Goal: Book appointment/travel/reservation

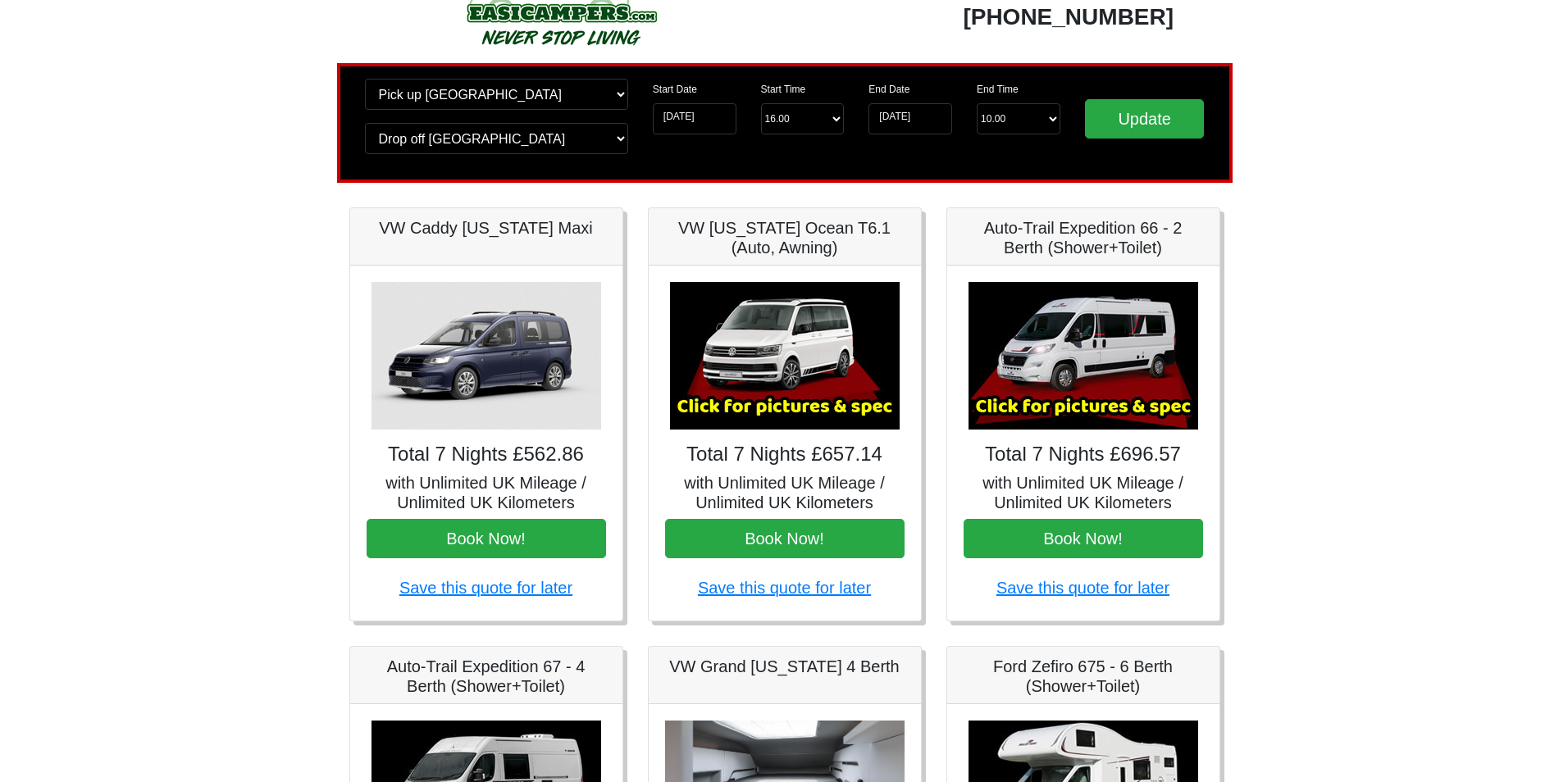
scroll to position [60, 0]
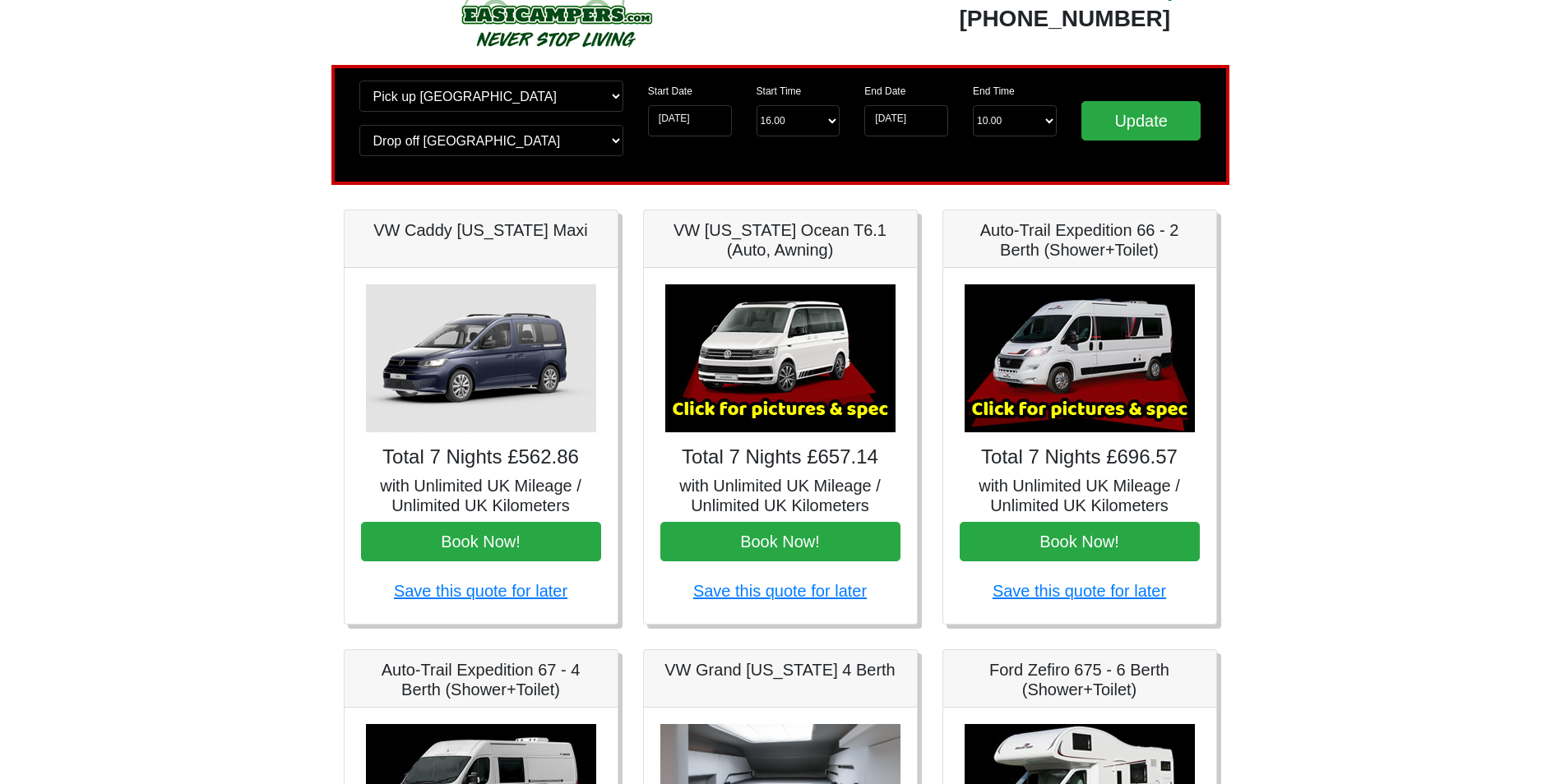
click at [796, 392] on img at bounding box center [781, 358] width 230 height 148
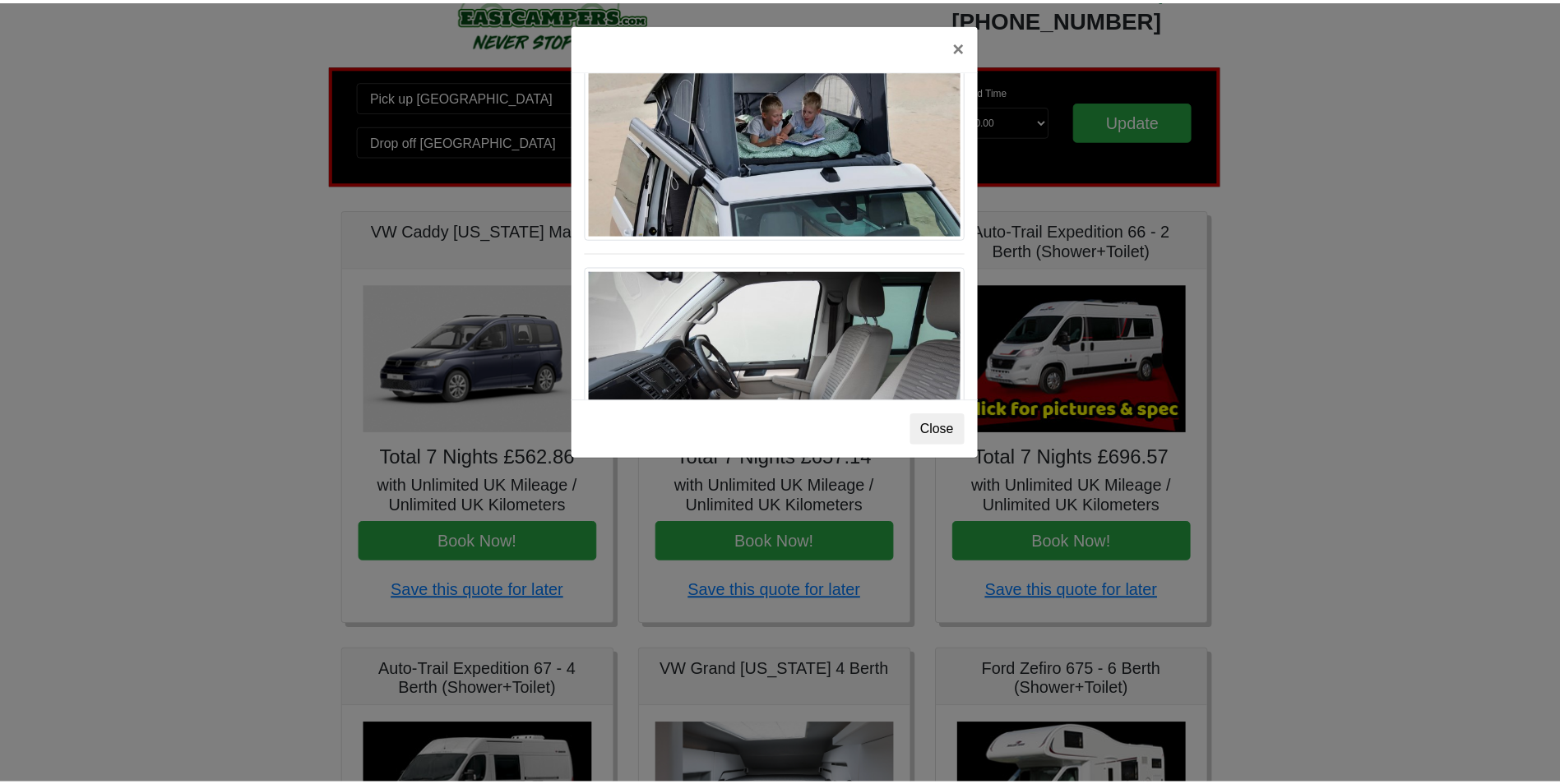
scroll to position [830, 0]
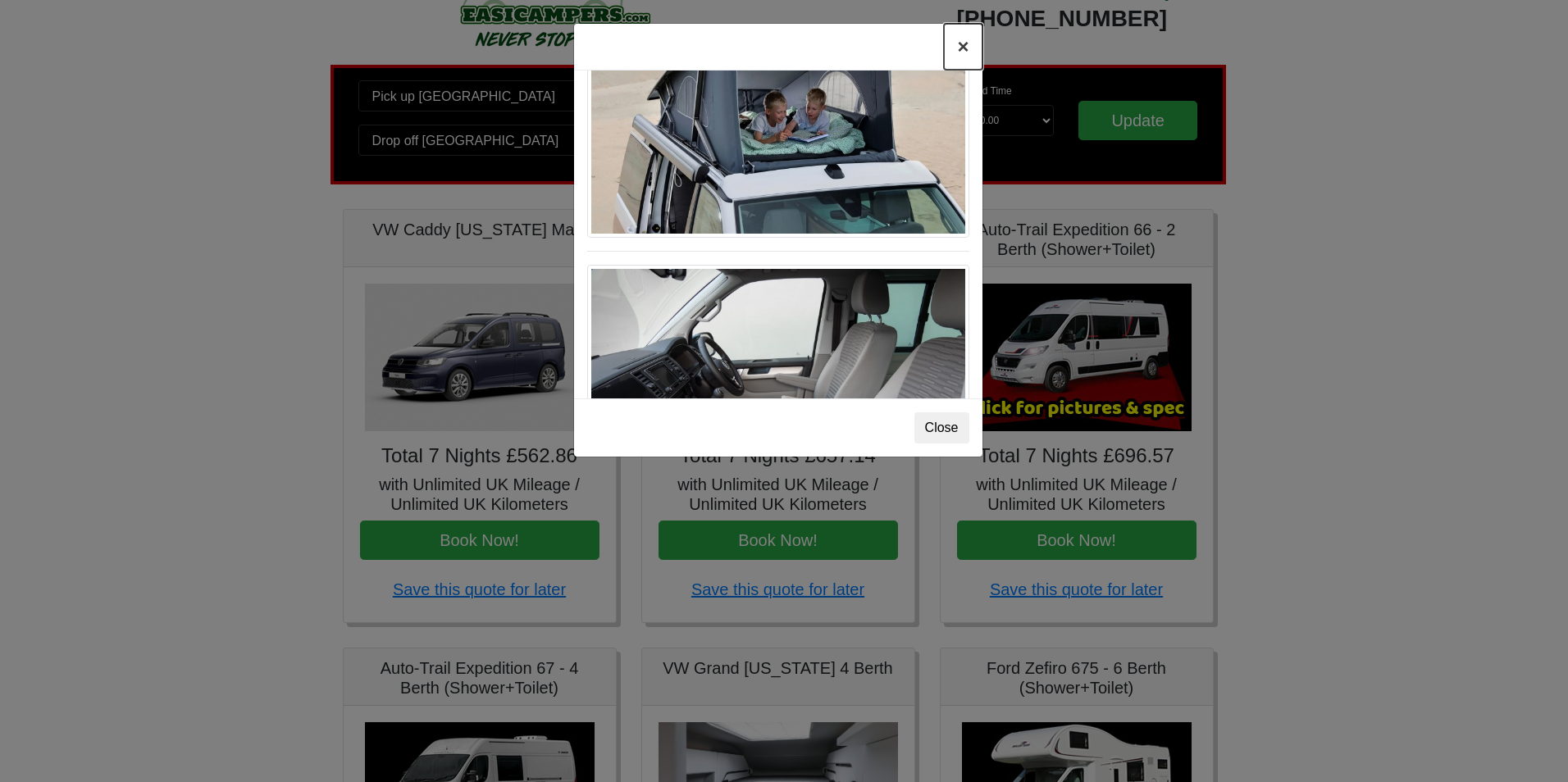
click at [960, 40] on button "×" at bounding box center [962, 46] width 38 height 46
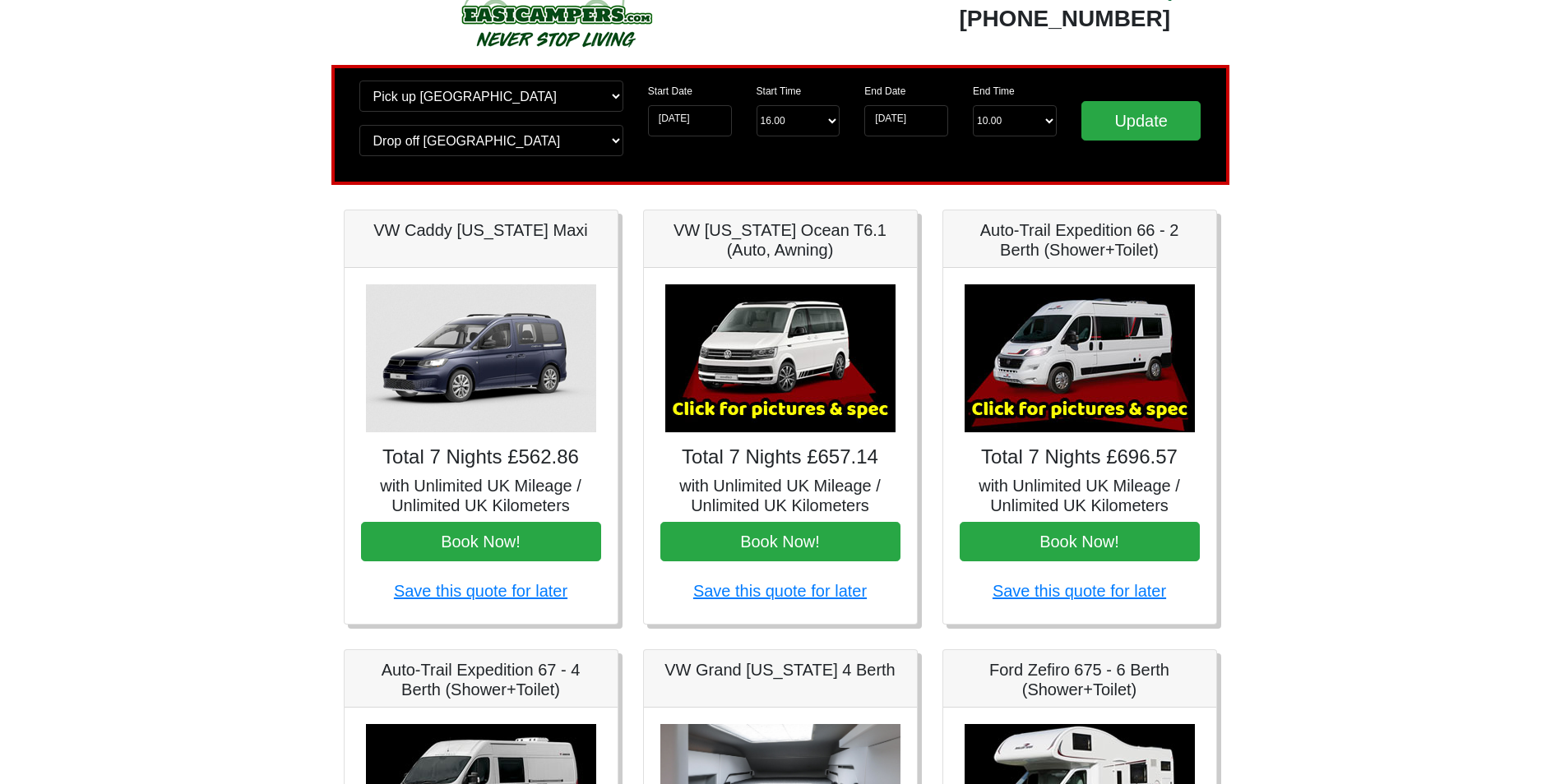
scroll to position [0, 0]
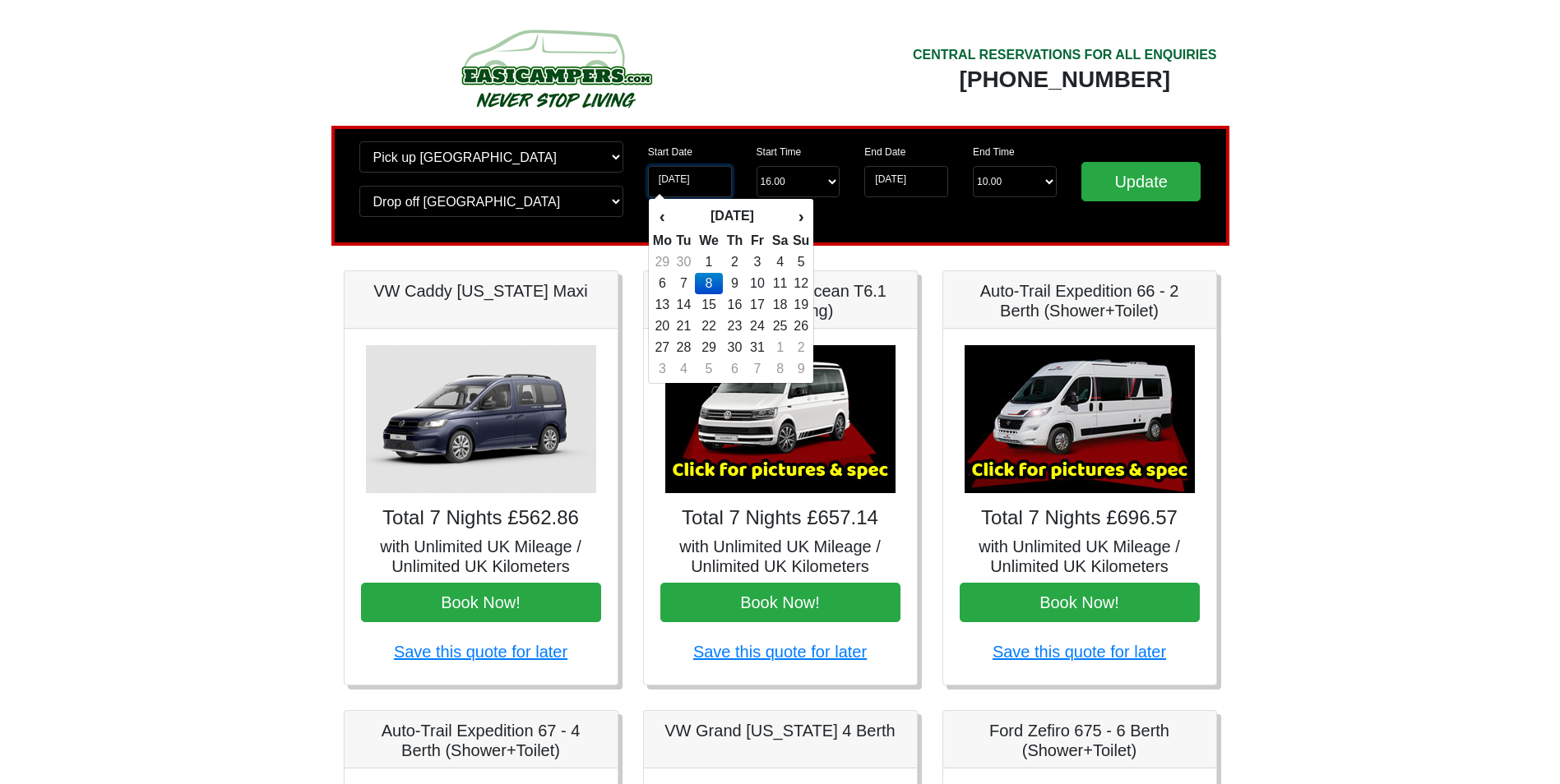
click at [707, 189] on input "[DATE]" at bounding box center [690, 182] width 84 height 32
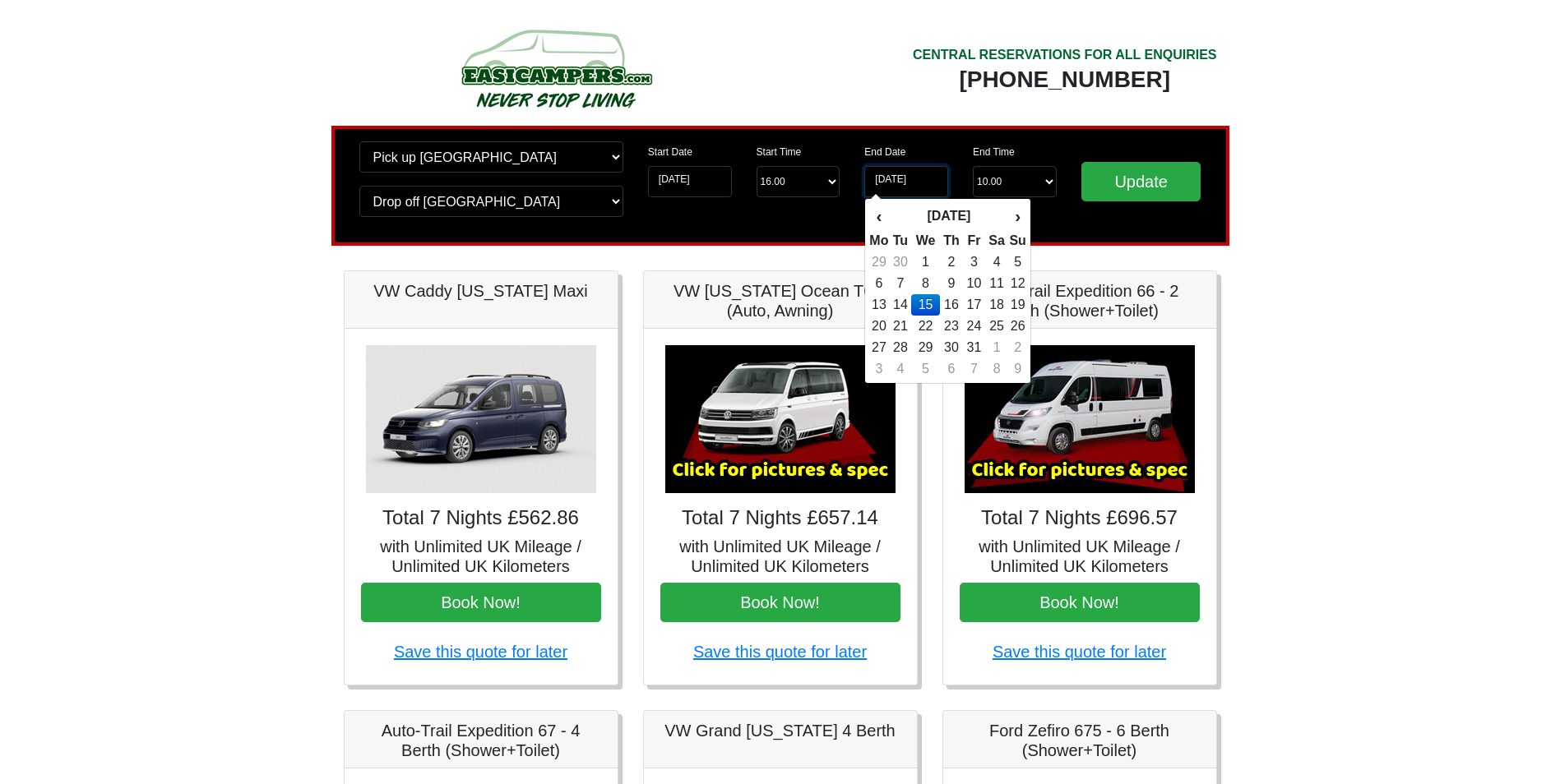
click at [906, 186] on input "[DATE]" at bounding box center [906, 182] width 84 height 32
click at [908, 292] on td "7" at bounding box center [899, 284] width 22 height 21
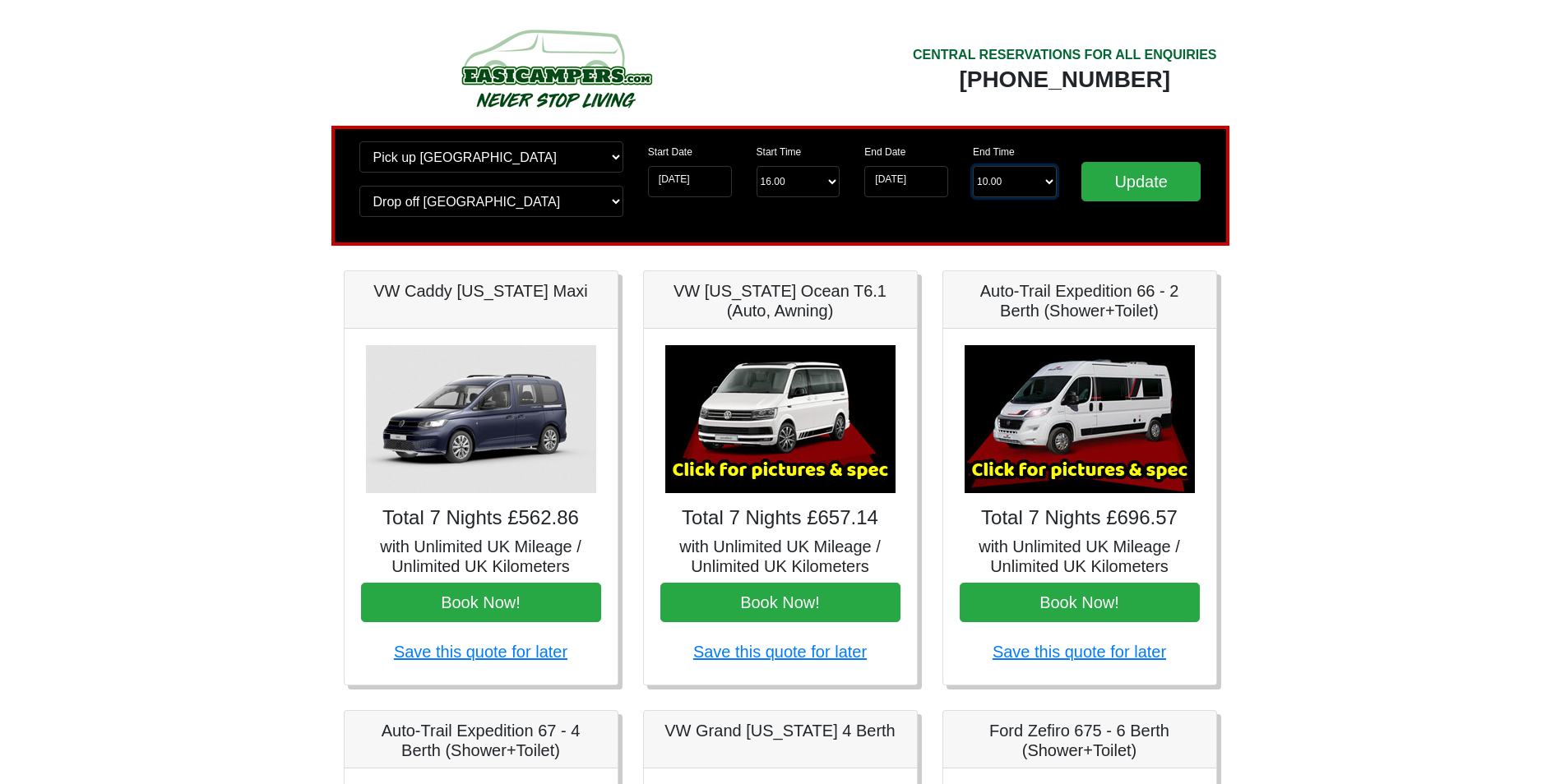
click at [1026, 174] on select "End Time 10.00 -------- 08.00 am 09.00 am 10.00 am 11.00 am (Sunday Only)" at bounding box center [1015, 182] width 84 height 32
click at [933, 189] on input "07-10-2025" at bounding box center [906, 182] width 84 height 32
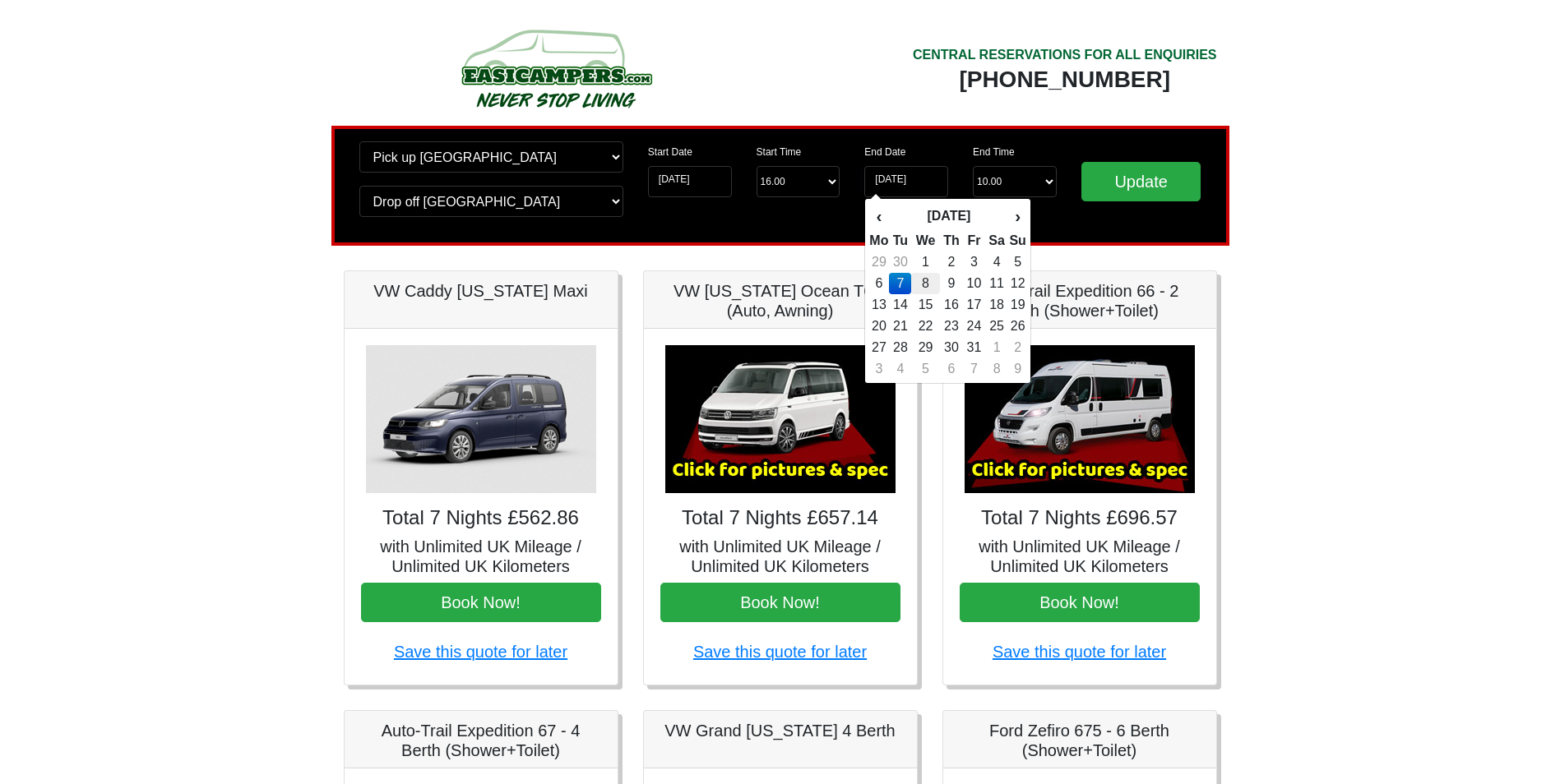
click at [915, 278] on td "8" at bounding box center [926, 284] width 28 height 21
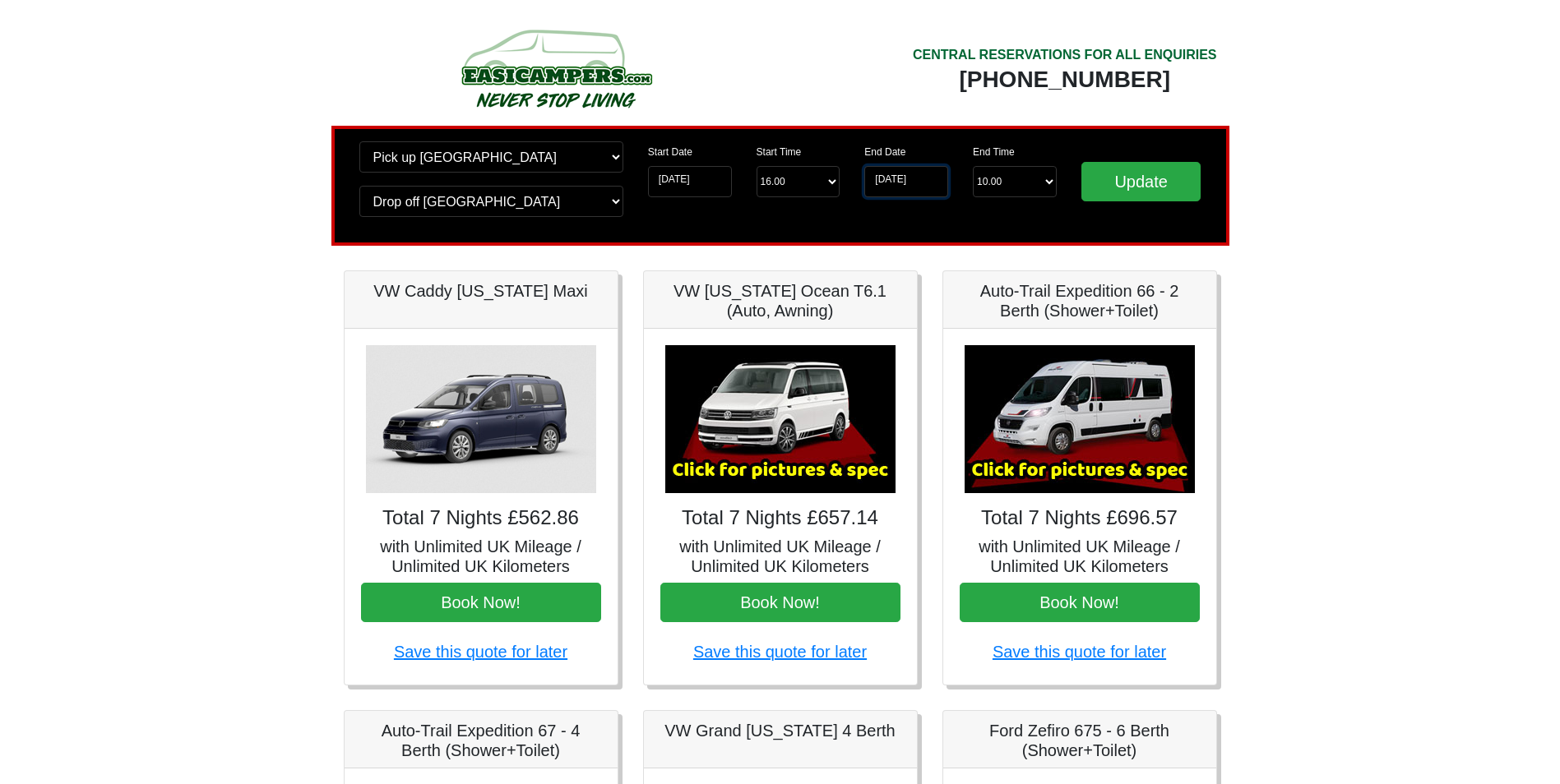
click at [914, 191] on input "08-10-2025" at bounding box center [906, 182] width 84 height 32
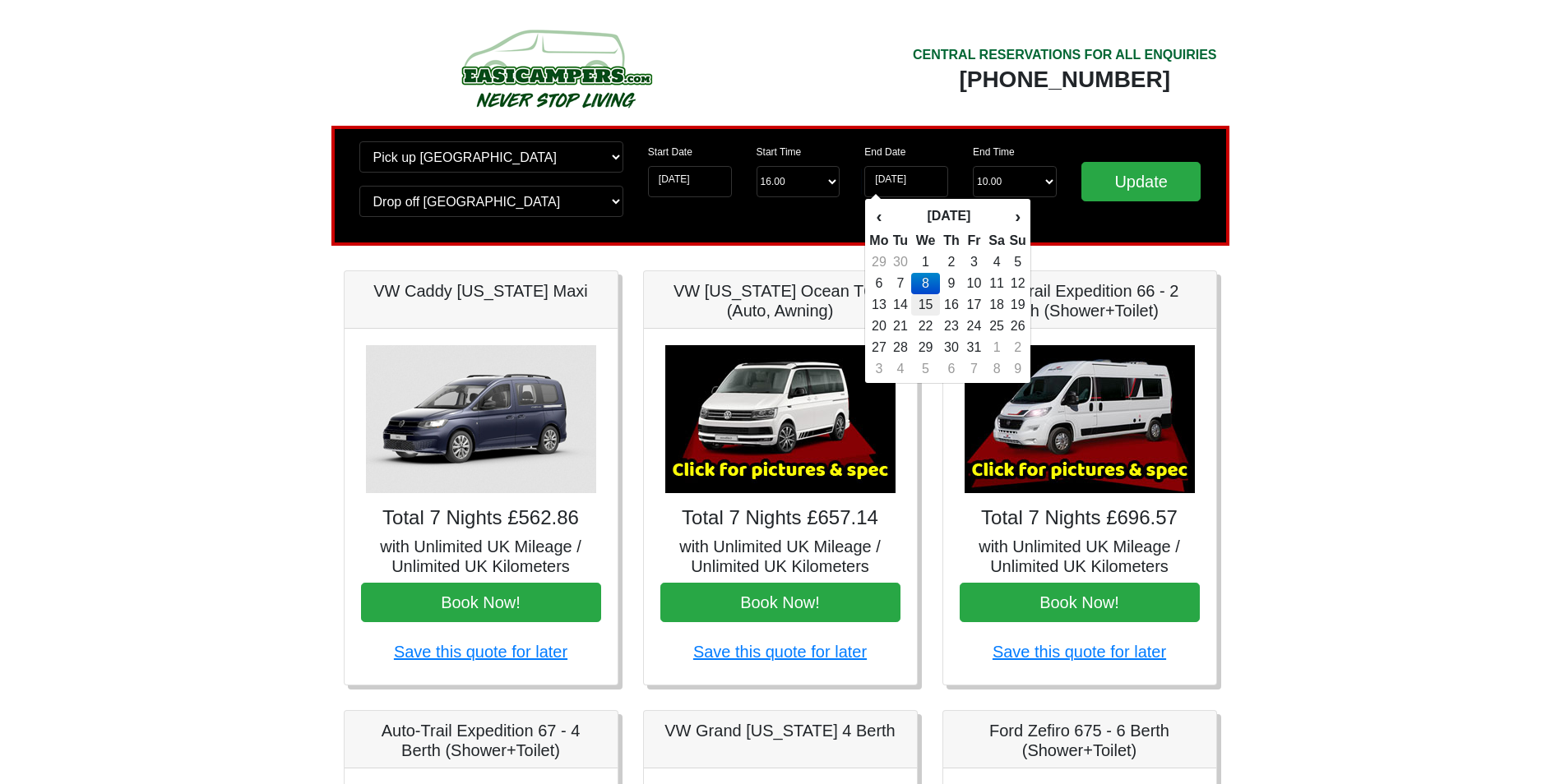
click at [931, 303] on td "15" at bounding box center [926, 305] width 28 height 21
type input "15-10-2025"
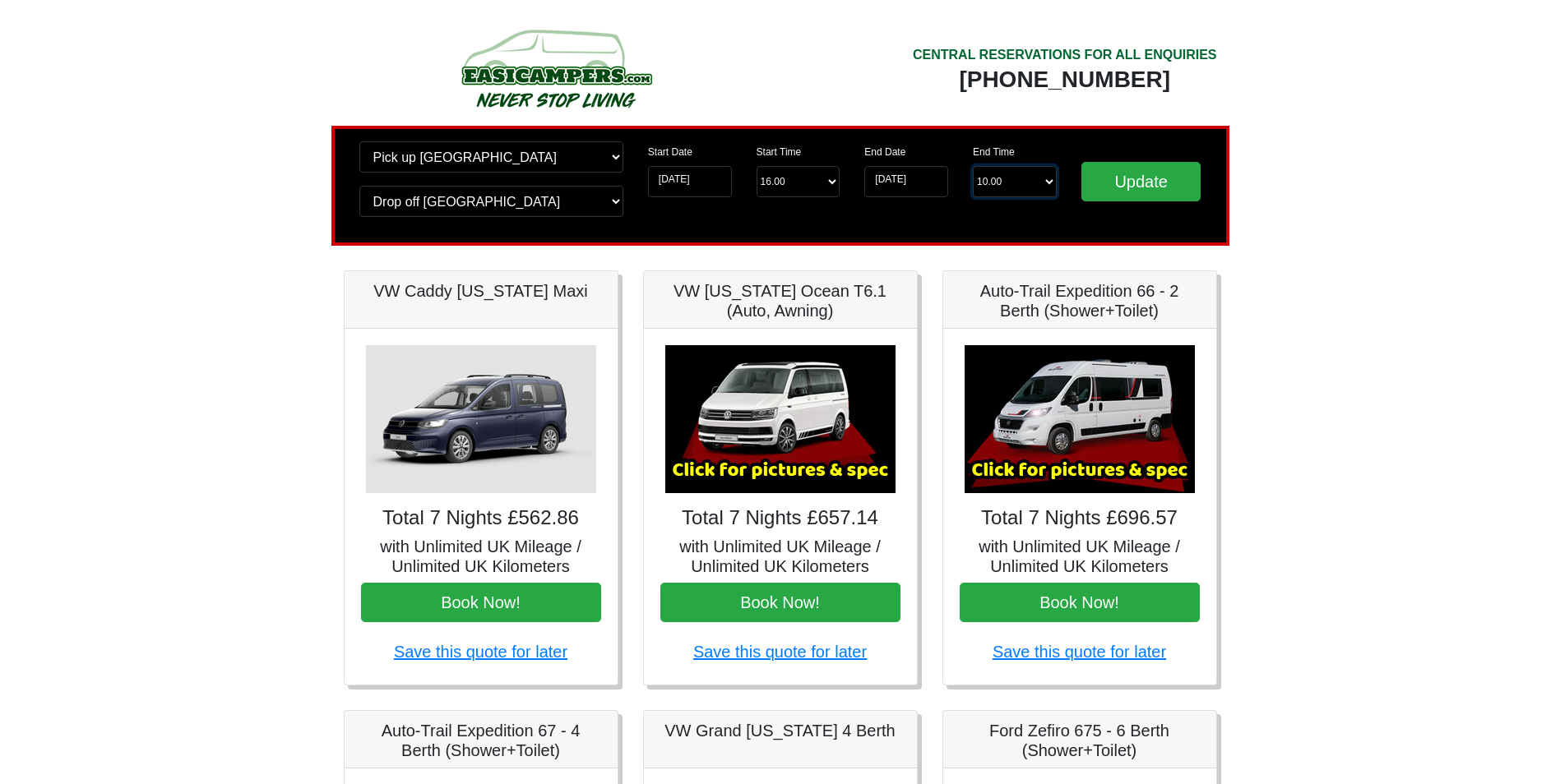
click at [1011, 169] on select "End Time 10.00 -------- 08.00 am 09.00 am 10.00 am 11.00 am (Sunday Only)" at bounding box center [1015, 182] width 84 height 32
click at [1127, 161] on div "Update" at bounding box center [1141, 185] width 145 height 89
click at [1127, 167] on input "Update" at bounding box center [1141, 181] width 120 height 40
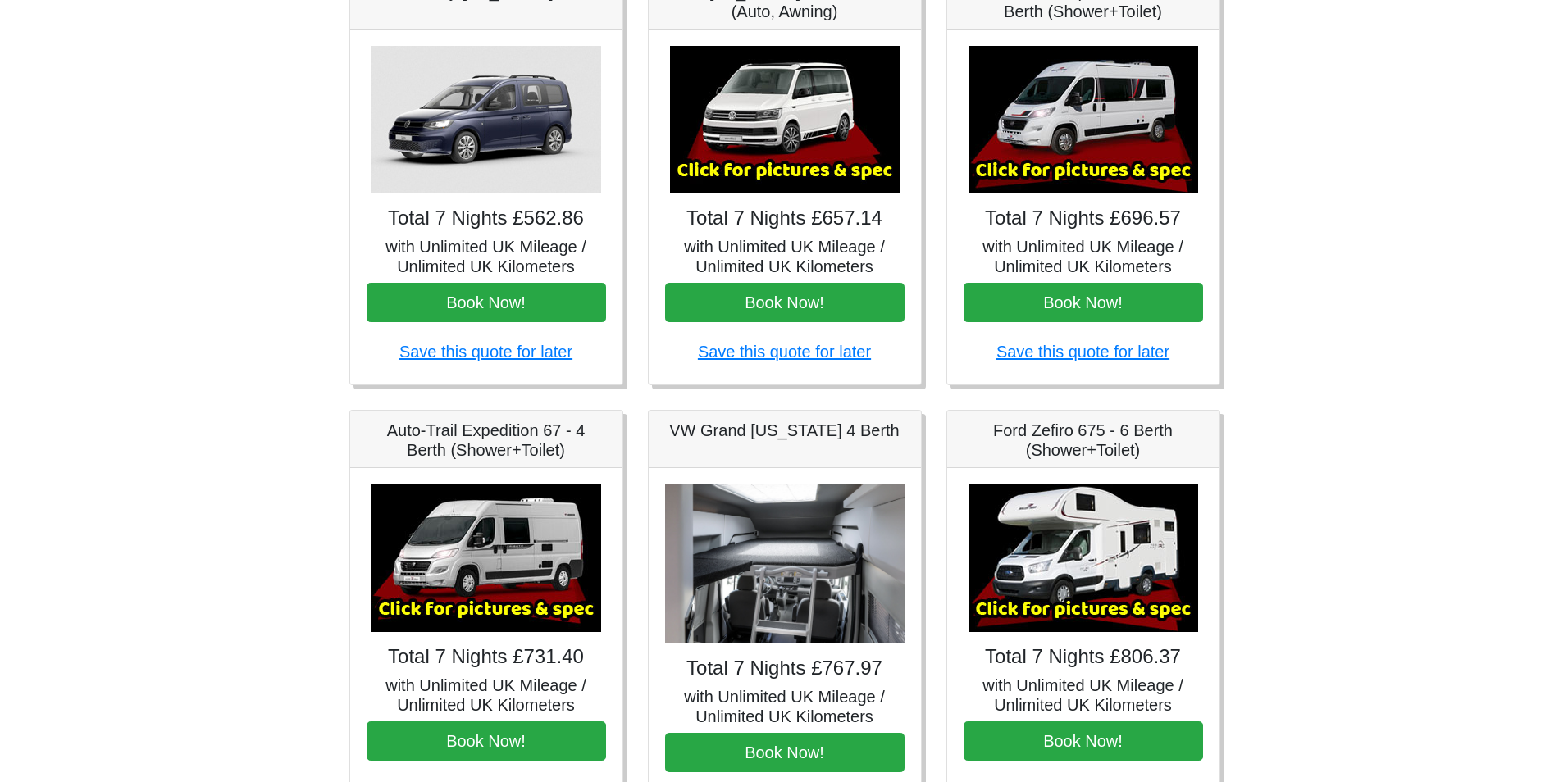
scroll to position [297, 0]
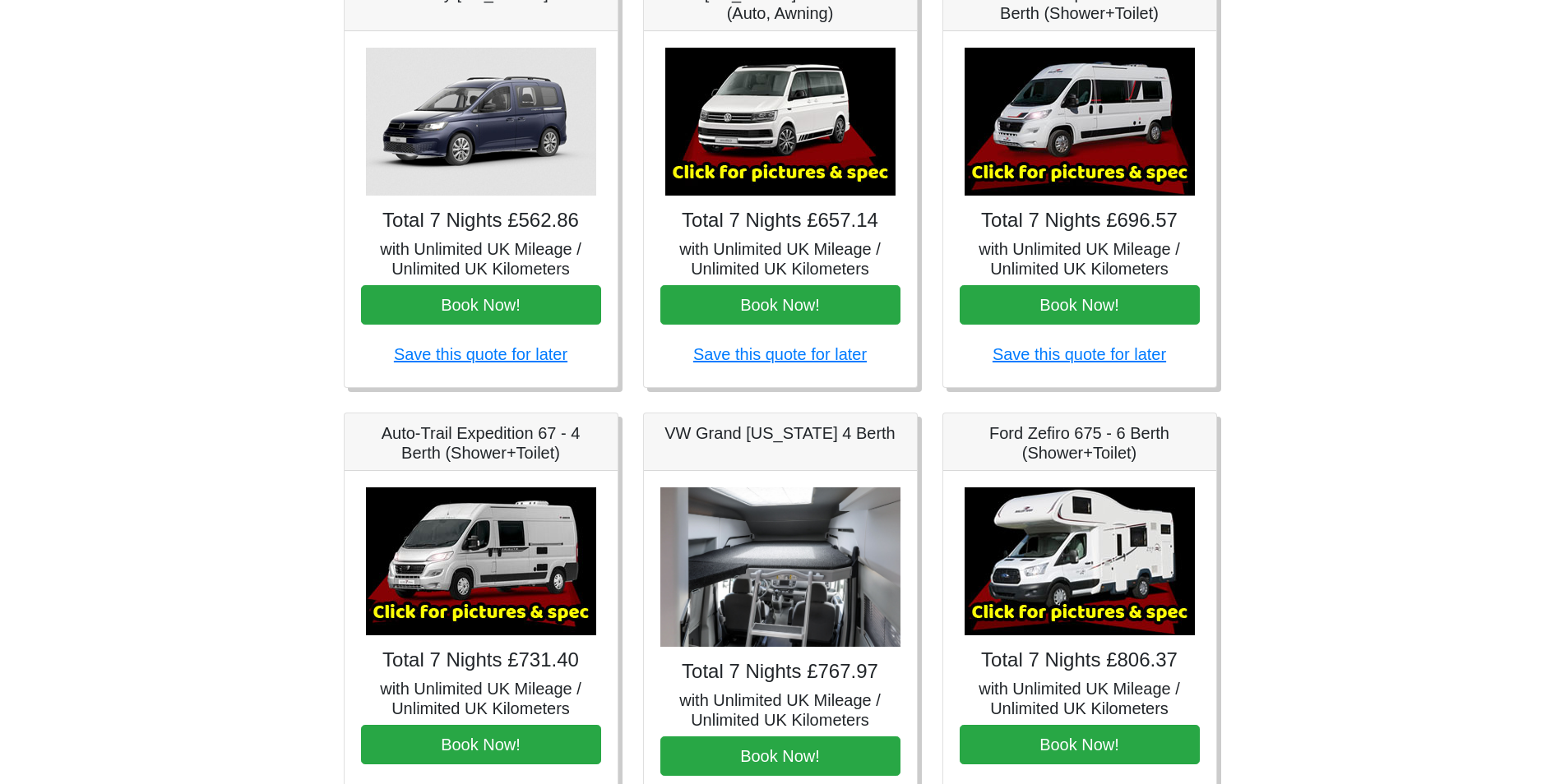
click at [796, 198] on div "× VW [US_STATE] Ocean T6 Spec TECHNICAL DATA Engine: Diesel Transmission: DSG A…" at bounding box center [780, 209] width 273 height 356
click at [783, 230] on h4 "Total 7 Nights £657.14" at bounding box center [780, 220] width 240 height 24
click at [762, 147] on img at bounding box center [781, 121] width 230 height 148
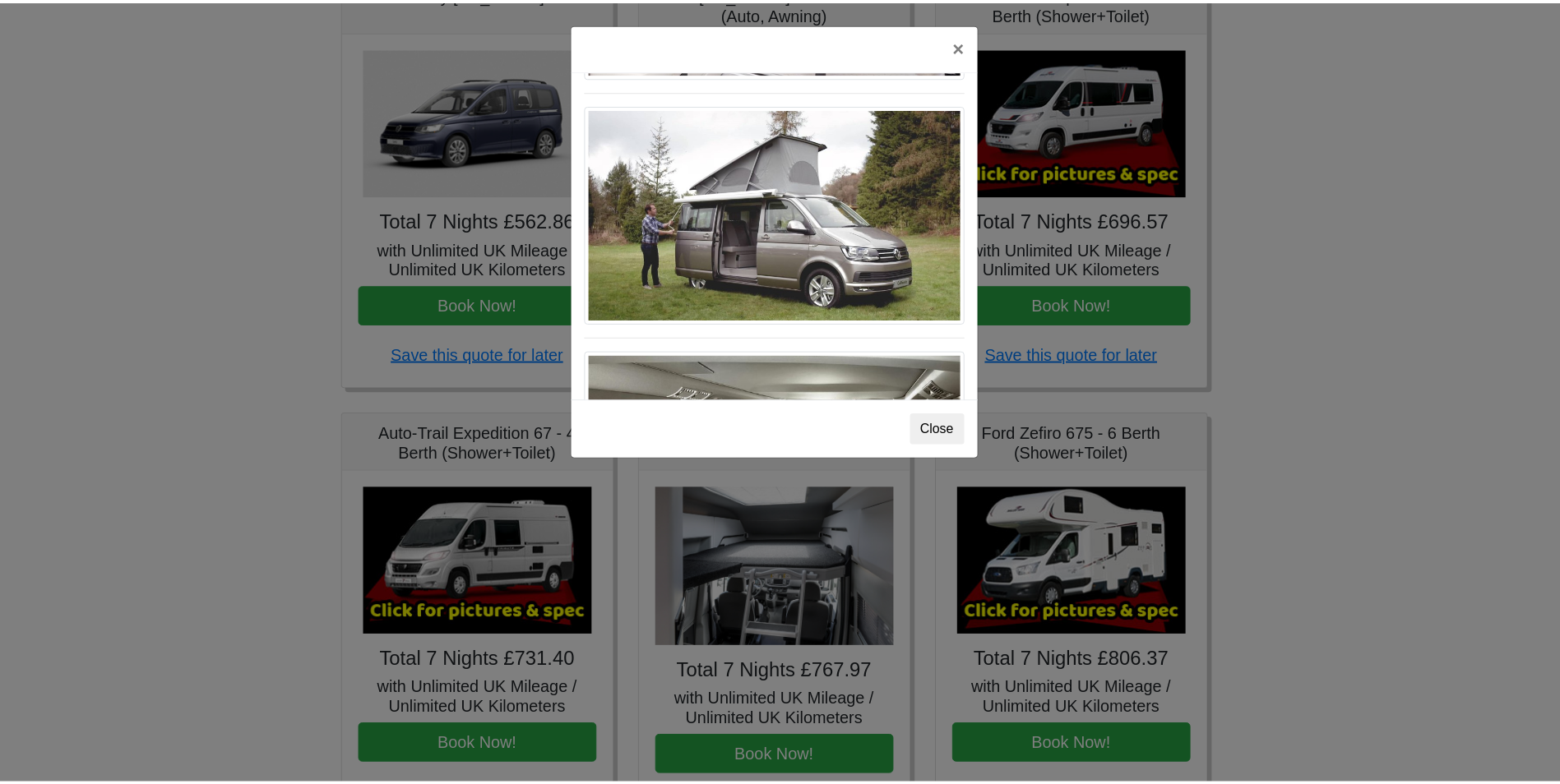
scroll to position [1793, 0]
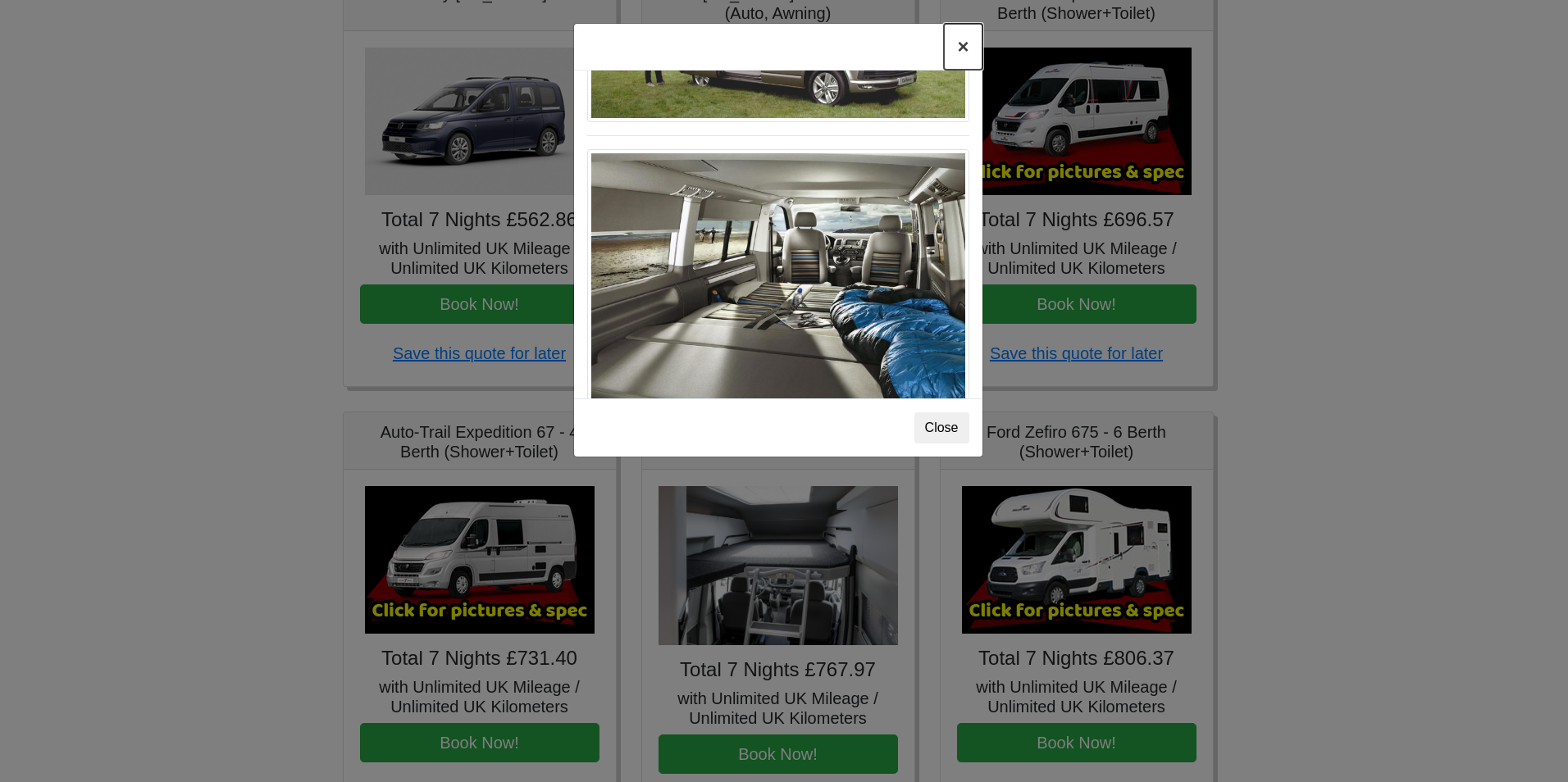
click at [960, 40] on button "×" at bounding box center [962, 46] width 38 height 46
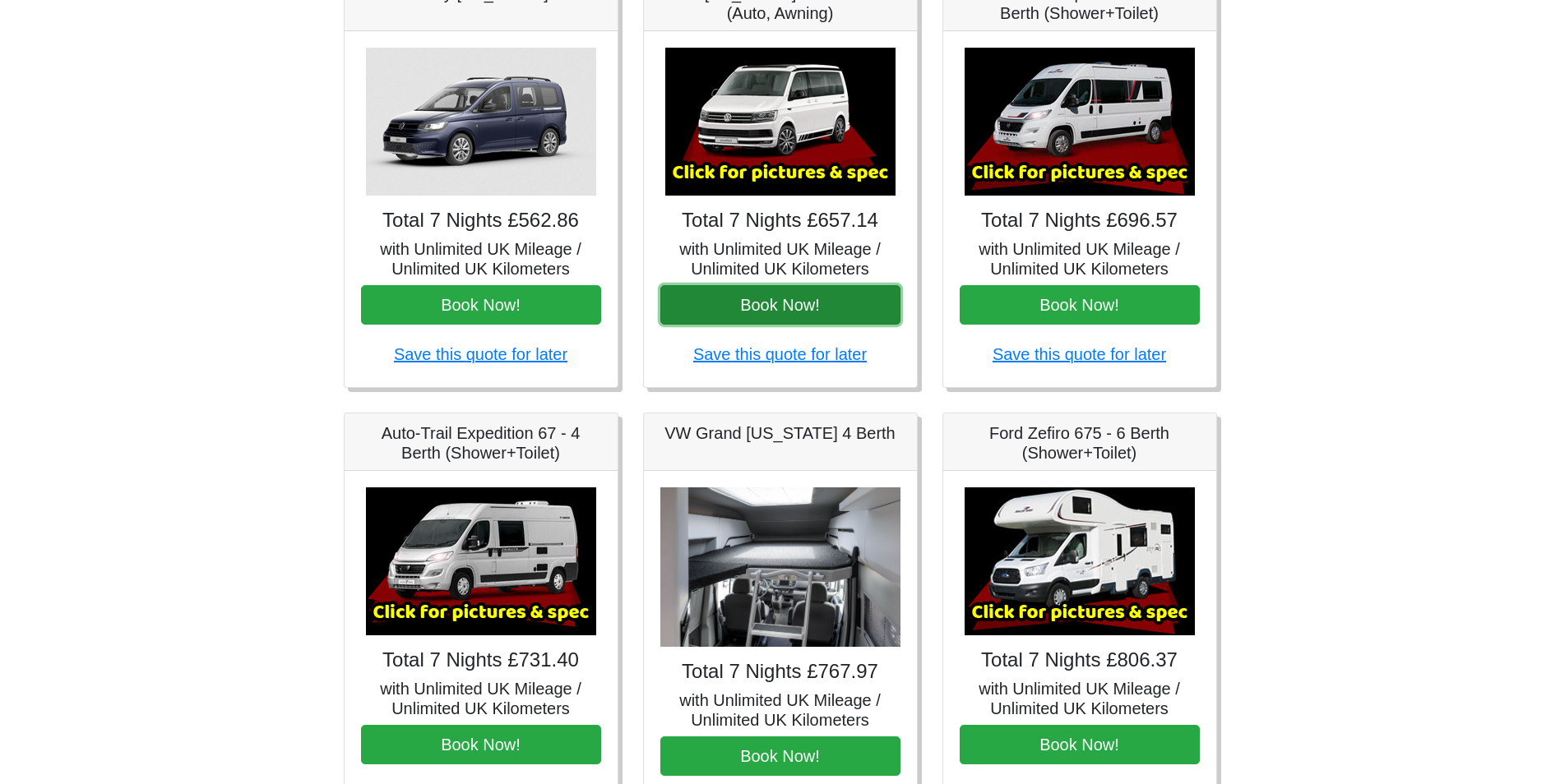
click at [809, 311] on button "Book Now!" at bounding box center [780, 305] width 240 height 40
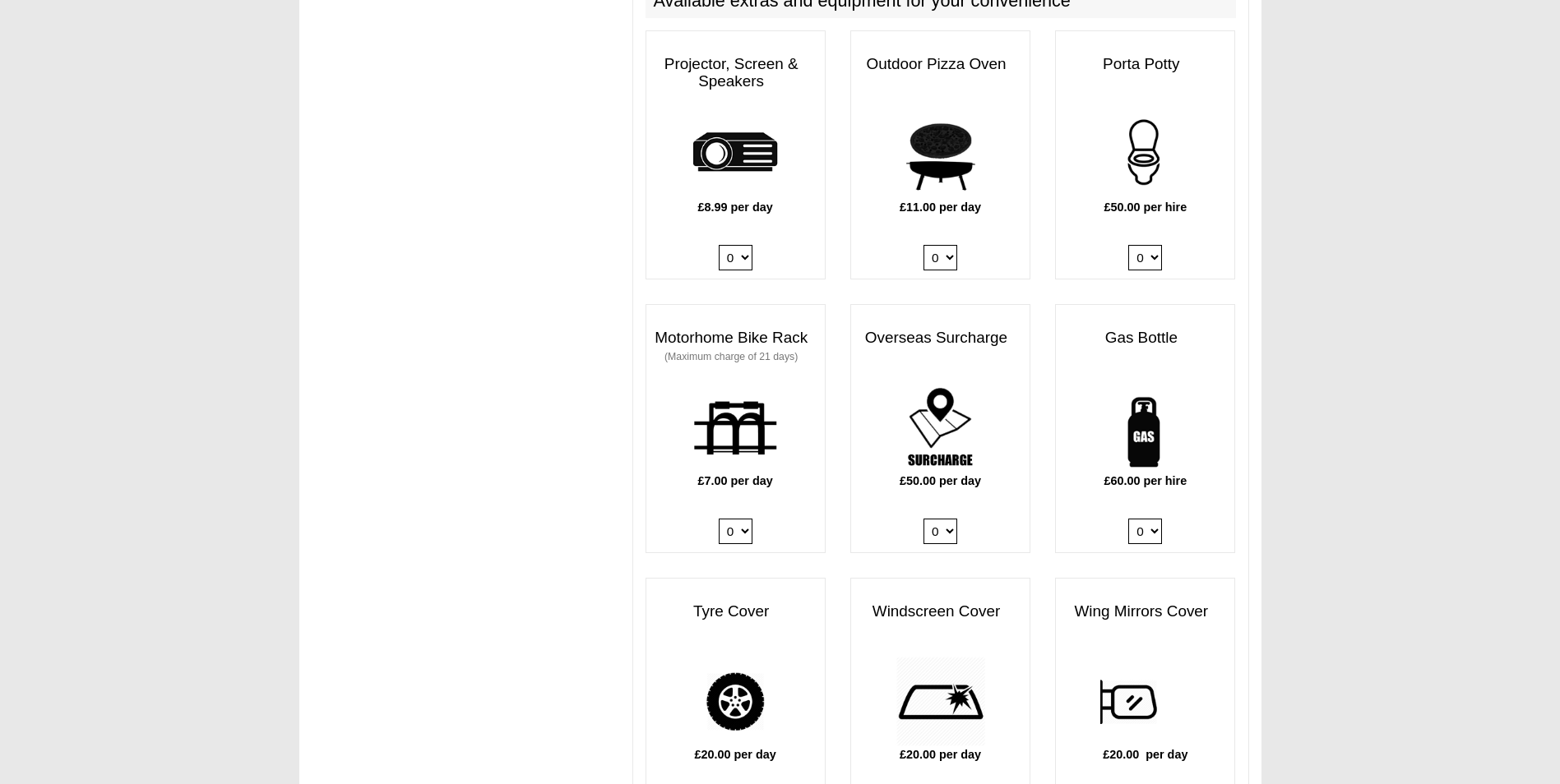
scroll to position [840, 0]
drag, startPoint x: 397, startPoint y: 478, endPoint x: 742, endPoint y: 54, distance: 546.6
click at [397, 478] on div "IMPORTANT We advise hirers to purchase a full gas bottle now. Gas is needed for…" at bounding box center [781, 773] width 963 height 2981
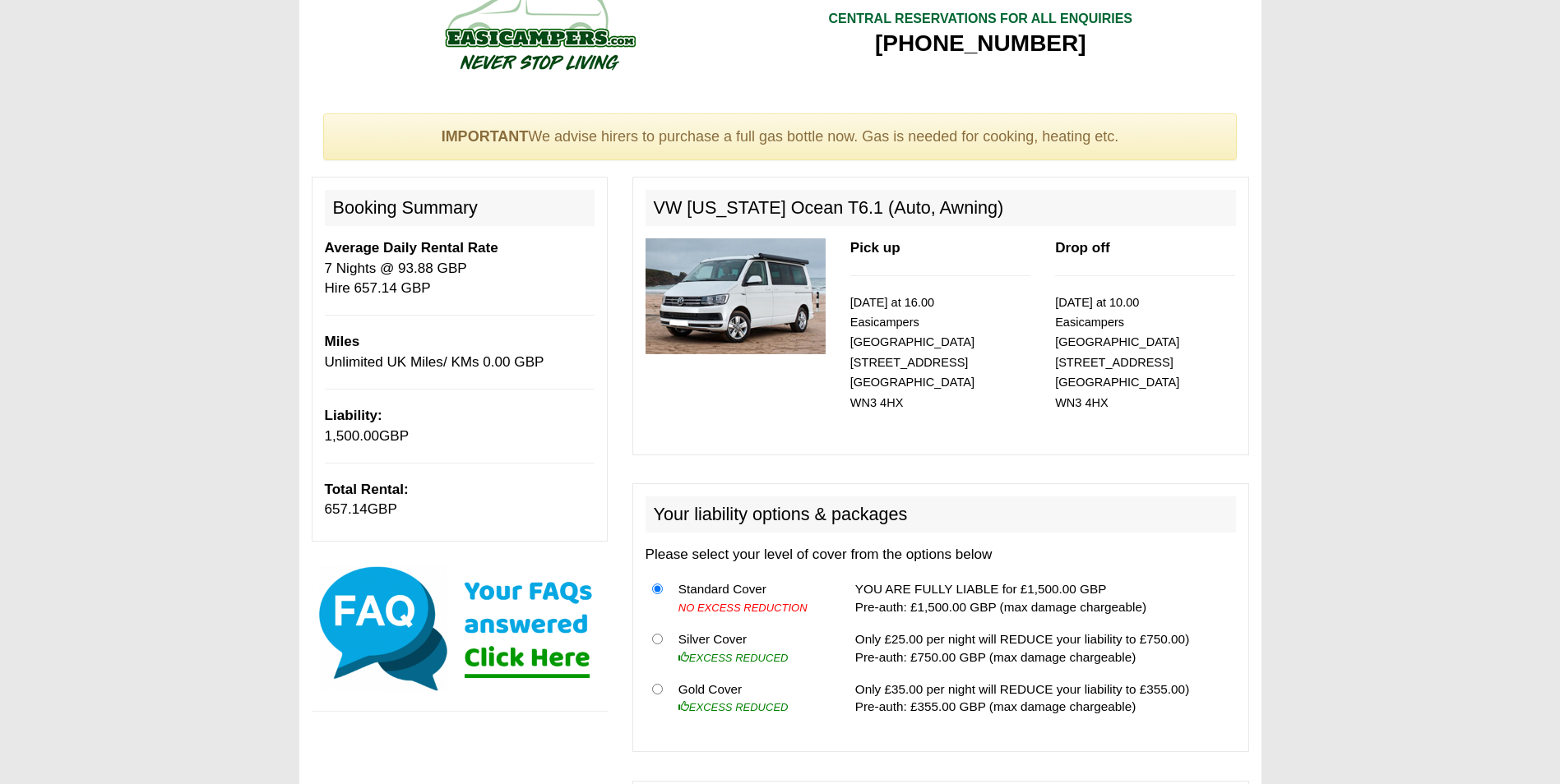
scroll to position [0, 0]
